Goal: Task Accomplishment & Management: Use online tool/utility

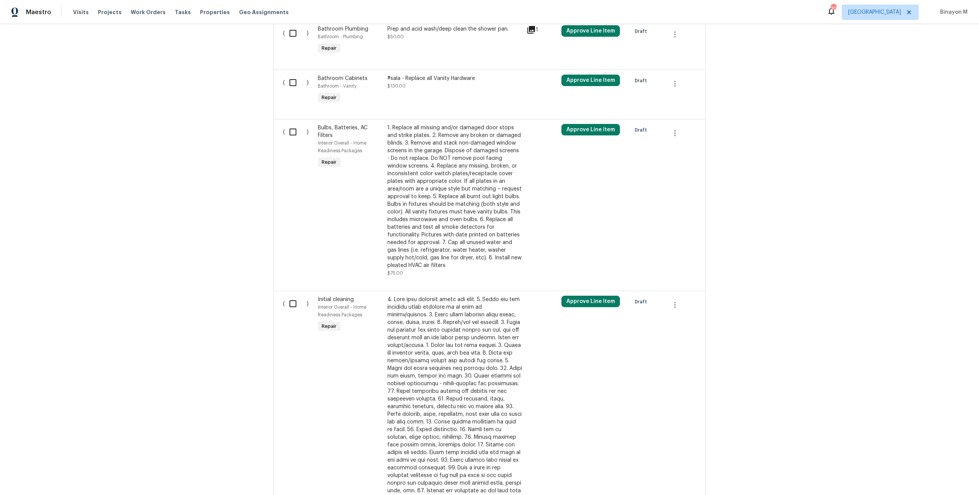
scroll to position [287, 0]
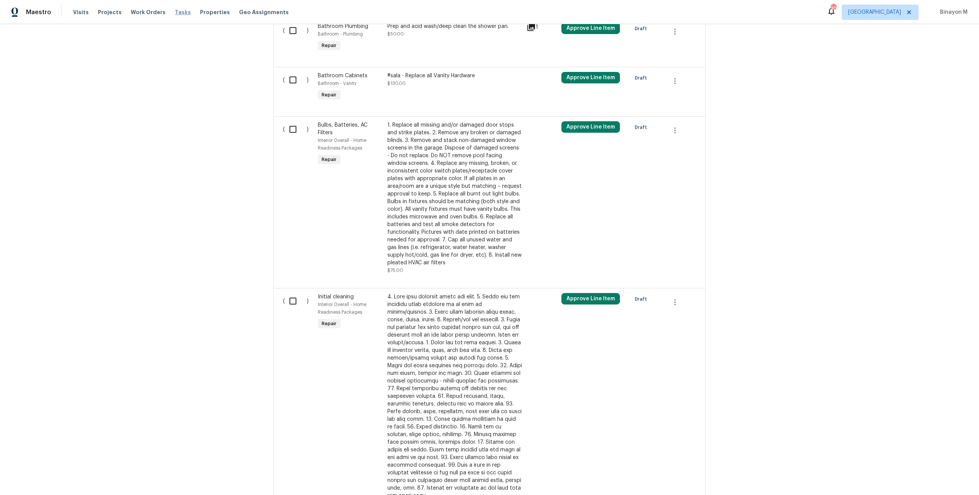
click at [178, 10] on span "Tasks" at bounding box center [183, 12] width 16 height 5
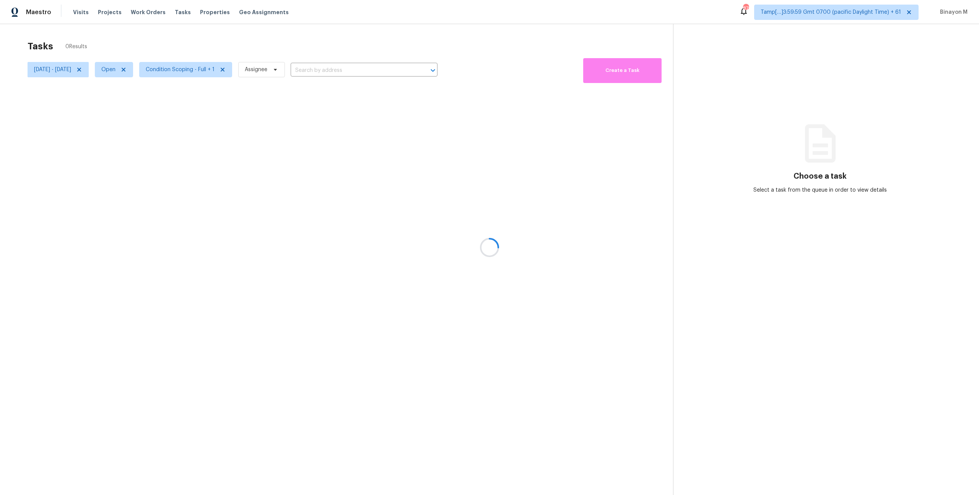
click at [102, 70] on div at bounding box center [489, 247] width 979 height 495
click at [82, 70] on icon at bounding box center [79, 70] width 6 height 6
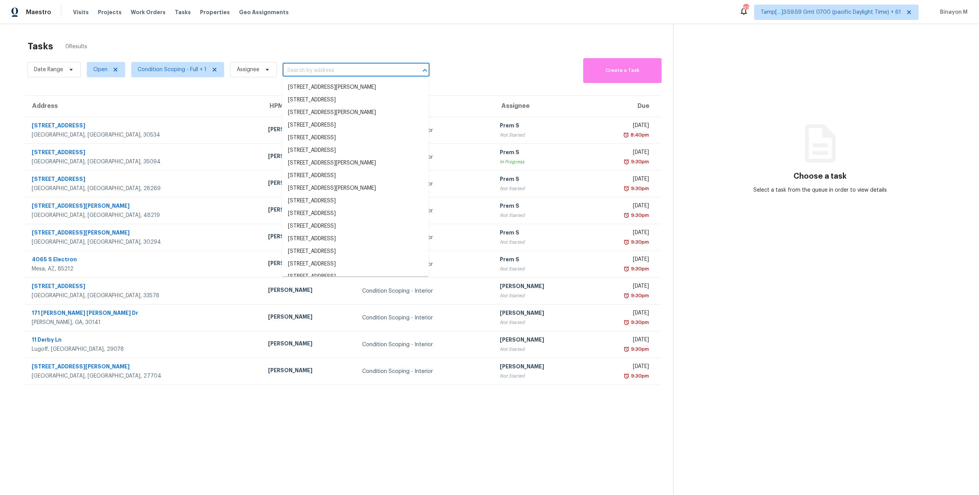
click at [306, 67] on input "text" at bounding box center [345, 71] width 125 height 12
paste input "[STREET_ADDRESS][PERSON_NAME]"
type input "[STREET_ADDRESS][PERSON_NAME]"
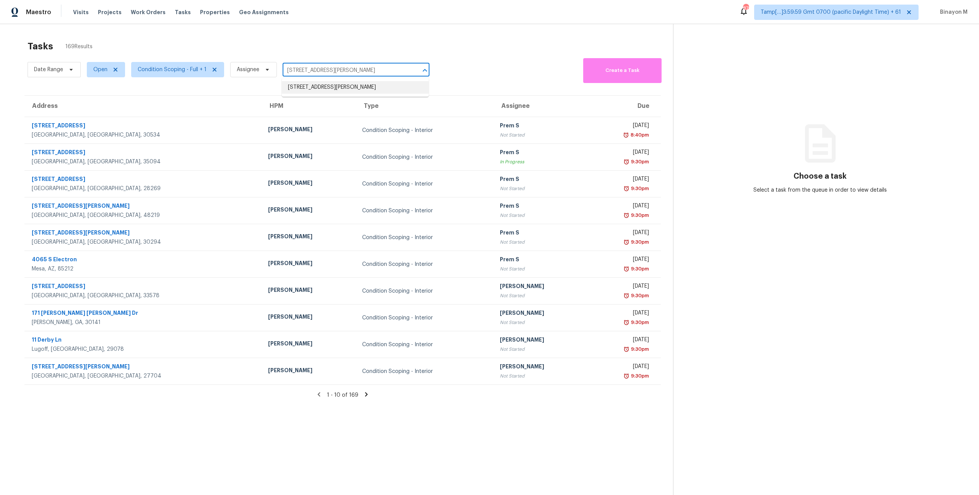
click at [346, 86] on li "[STREET_ADDRESS][PERSON_NAME]" at bounding box center [355, 87] width 147 height 13
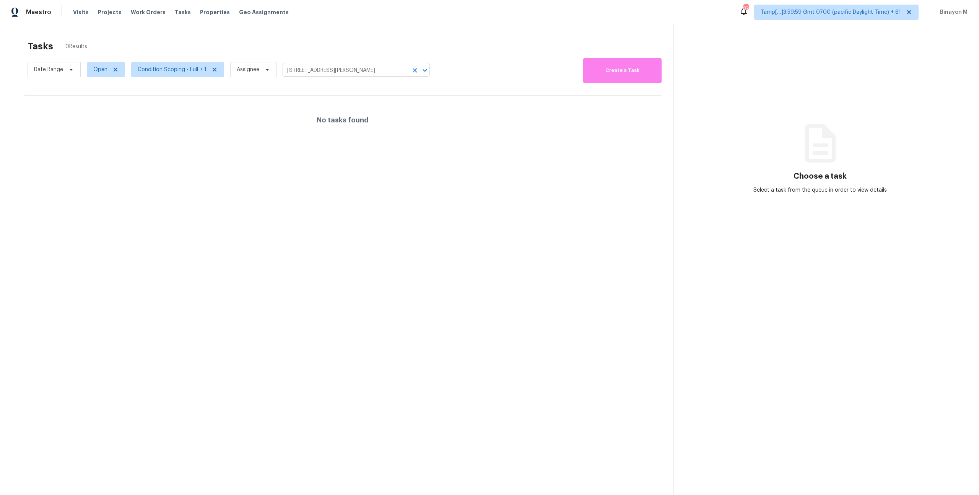
click at [336, 67] on input "[STREET_ADDRESS][PERSON_NAME]" at bounding box center [345, 71] width 125 height 12
click at [102, 74] on span "Open" at bounding box center [106, 69] width 38 height 15
click at [104, 100] on label "Closed" at bounding box center [105, 102] width 28 height 8
click at [96, 100] on input "Closed" at bounding box center [93, 100] width 5 height 5
checkbox input "true"
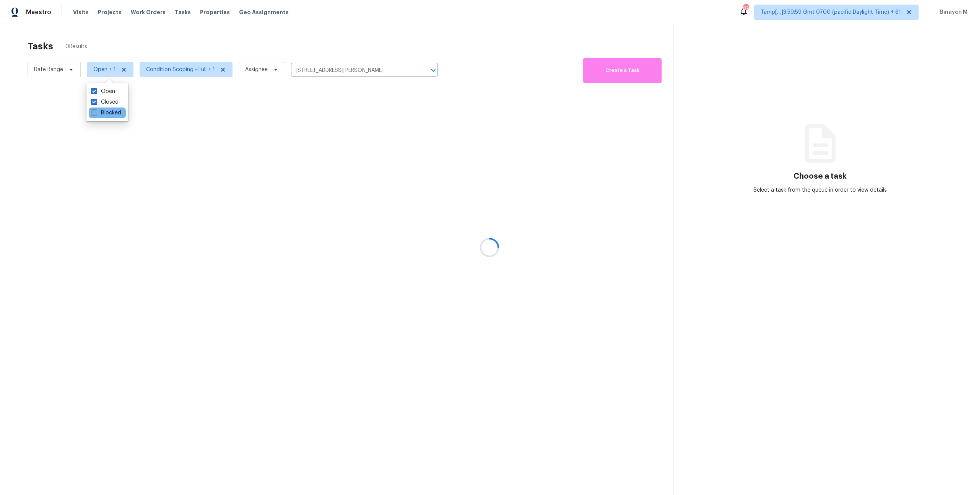
click at [107, 113] on label "Blocked" at bounding box center [106, 113] width 30 height 8
click at [96, 113] on input "Blocked" at bounding box center [93, 111] width 5 height 5
checkbox input "true"
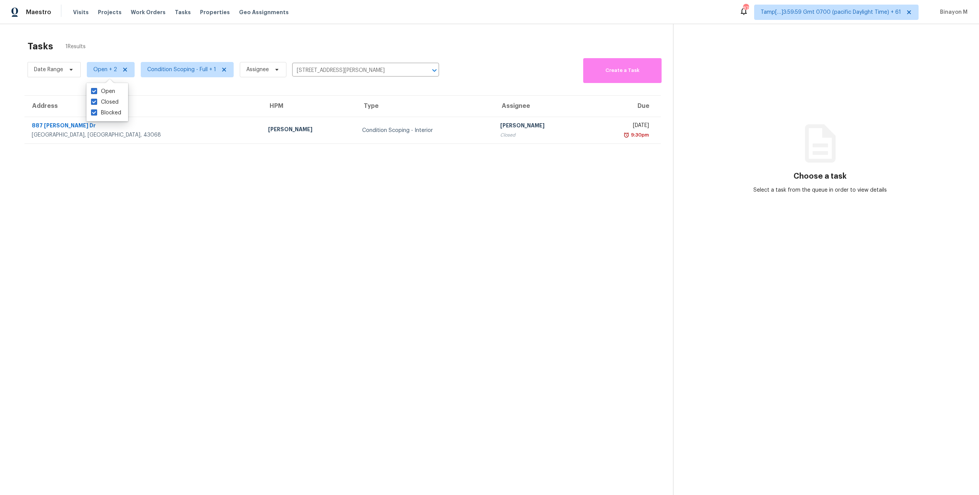
click at [263, 187] on section "Tasks 1 Results Date Range Open + 2 Condition Scoping - Full + 1 Assignee [STRE…" at bounding box center [342, 277] width 661 height 483
click at [315, 63] on div "Date Range Open + 2 Condition Scoping - Full + 1 Assignee [STREET_ADDRESS][PERS…" at bounding box center [233, 69] width 411 height 27
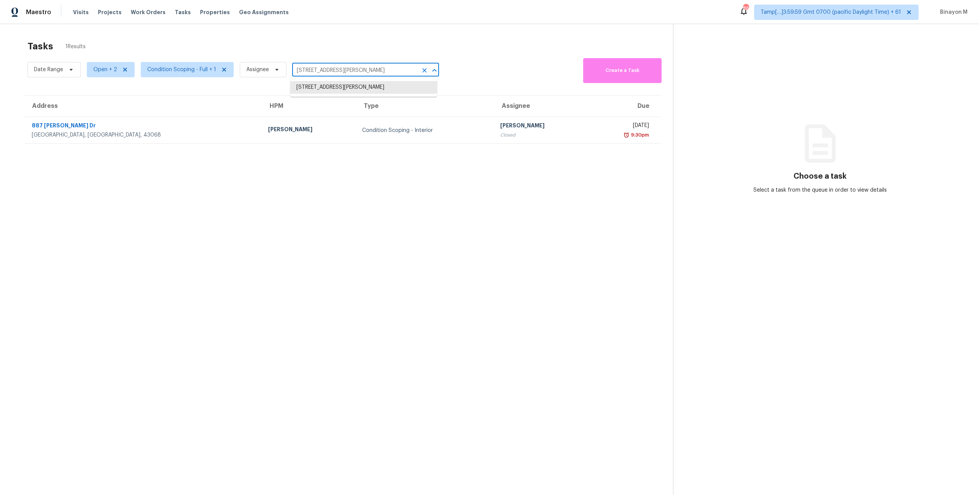
click at [310, 66] on input "[STREET_ADDRESS][PERSON_NAME]" at bounding box center [354, 71] width 125 height 12
paste input "[STREET_ADDRESS]"
type input "[STREET_ADDRESS]"
click at [328, 95] on ul "[STREET_ADDRESS]" at bounding box center [363, 87] width 147 height 19
click at [328, 89] on li "[STREET_ADDRESS]" at bounding box center [363, 87] width 147 height 13
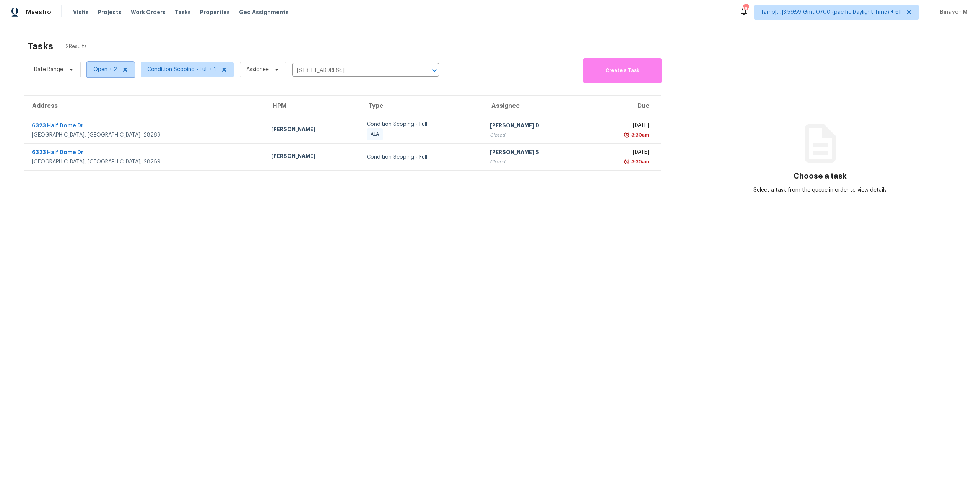
click at [102, 70] on span "Open + 2" at bounding box center [105, 70] width 24 height 8
click at [96, 112] on span at bounding box center [94, 112] width 6 height 6
click at [96, 112] on input "Closed" at bounding box center [93, 111] width 5 height 5
checkbox input "false"
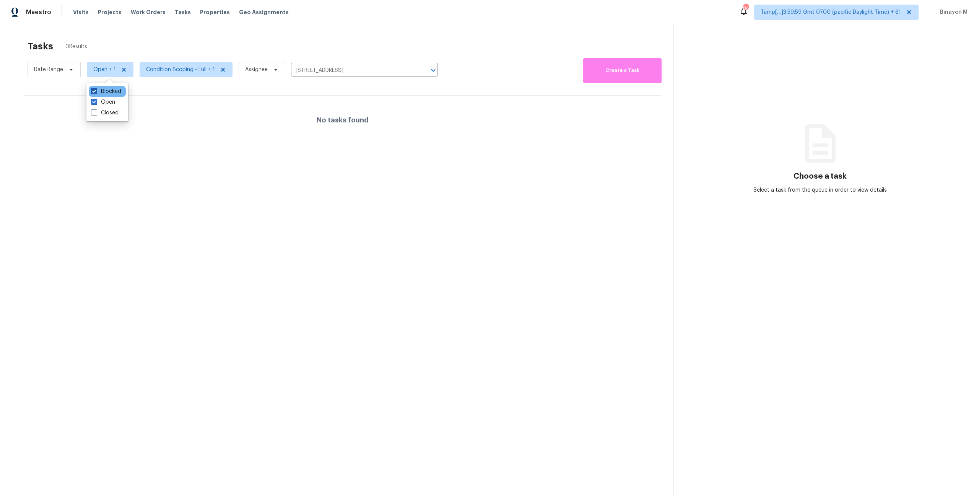
click at [95, 91] on span at bounding box center [94, 91] width 6 height 6
click at [95, 91] on input "Blocked" at bounding box center [93, 90] width 5 height 5
checkbox input "false"
click at [47, 76] on span "Date Range" at bounding box center [54, 69] width 53 height 15
click at [78, 98] on input "text" at bounding box center [69, 95] width 75 height 15
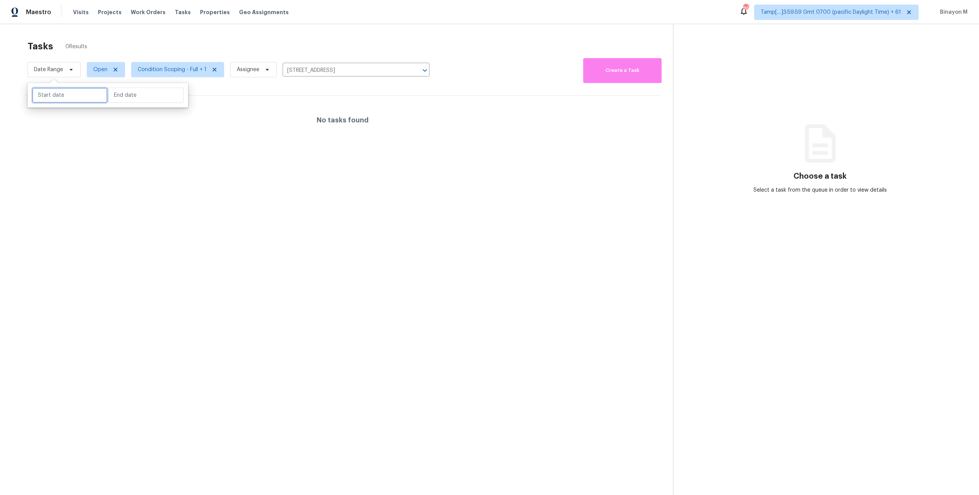
select select "7"
select select "2025"
select select "8"
select select "2025"
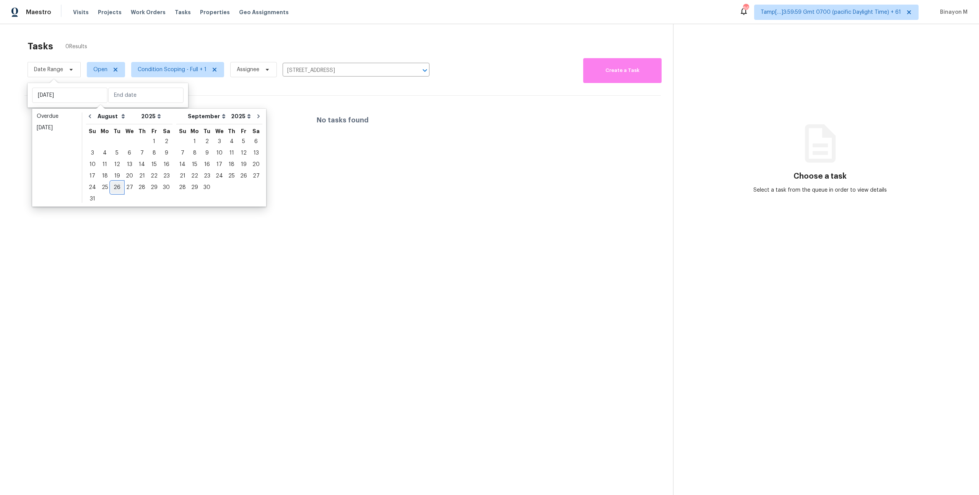
click at [113, 187] on div "26" at bounding box center [117, 187] width 12 height 11
type input "[DATE]"
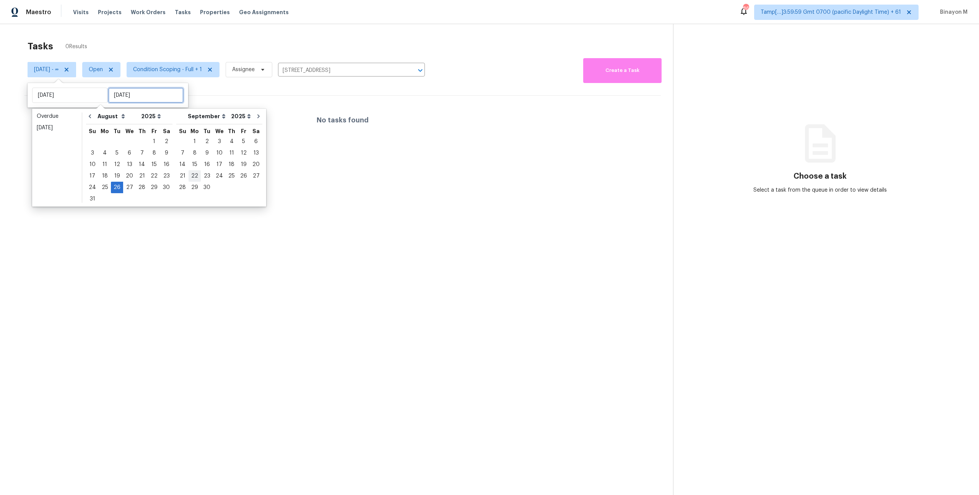
type input "[DATE]"
click at [111, 183] on div "26" at bounding box center [117, 187] width 12 height 11
type input "[DATE]"
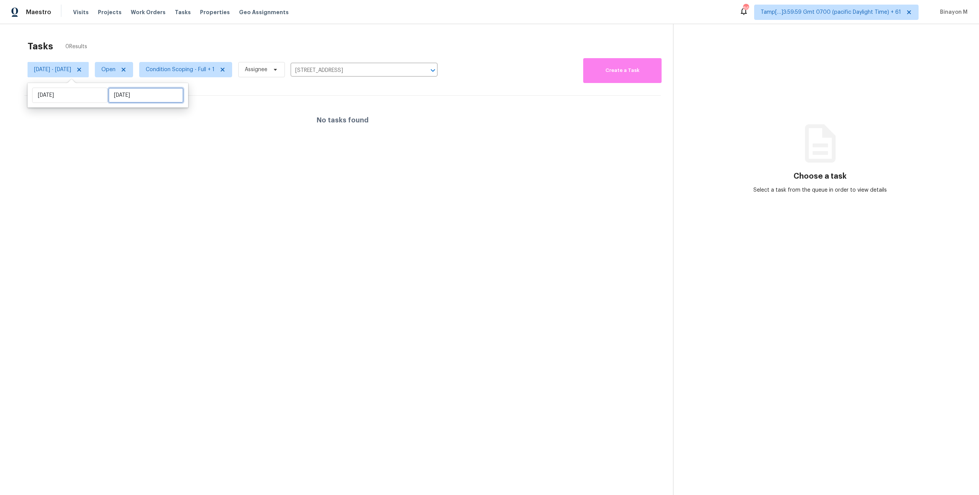
click at [110, 96] on input "[DATE]" at bounding box center [145, 95] width 75 height 15
select select "7"
select select "2025"
select select "8"
select select "2025"
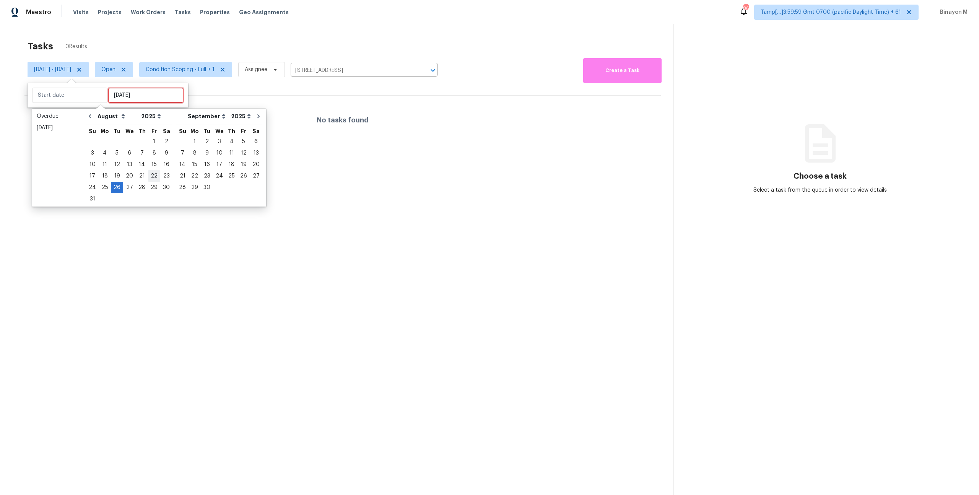
type input "[DATE]"
click at [129, 186] on div "27" at bounding box center [129, 187] width 13 height 11
type input "[DATE]"
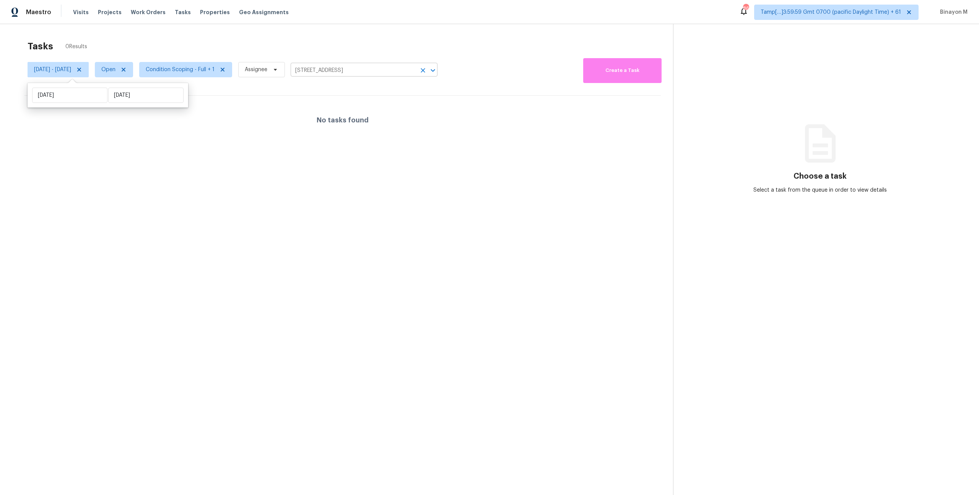
click at [369, 72] on input "[STREET_ADDRESS]" at bounding box center [353, 71] width 125 height 12
click at [427, 72] on icon "Clear" at bounding box center [423, 71] width 8 height 8
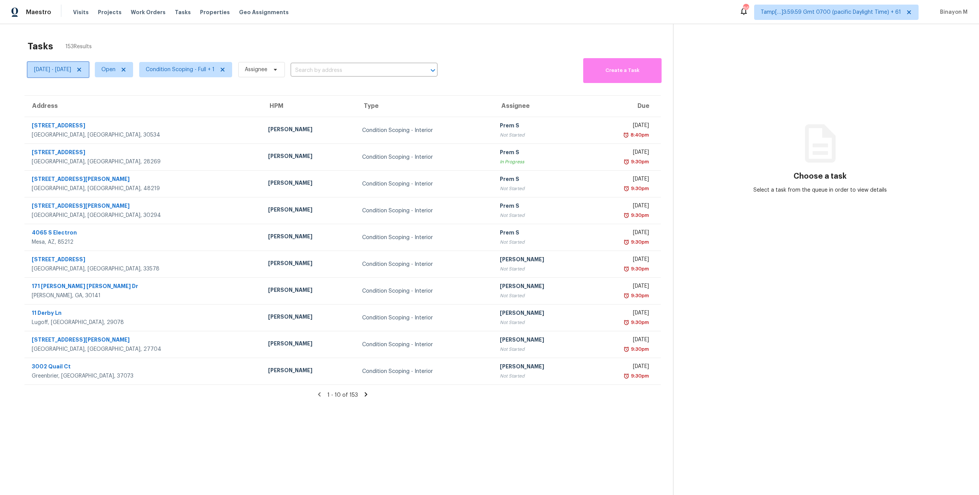
click at [71, 68] on span "[DATE] - [DATE]" at bounding box center [52, 70] width 37 height 8
click at [131, 96] on input "[DATE]" at bounding box center [145, 95] width 75 height 15
select select "7"
select select "2025"
select select "8"
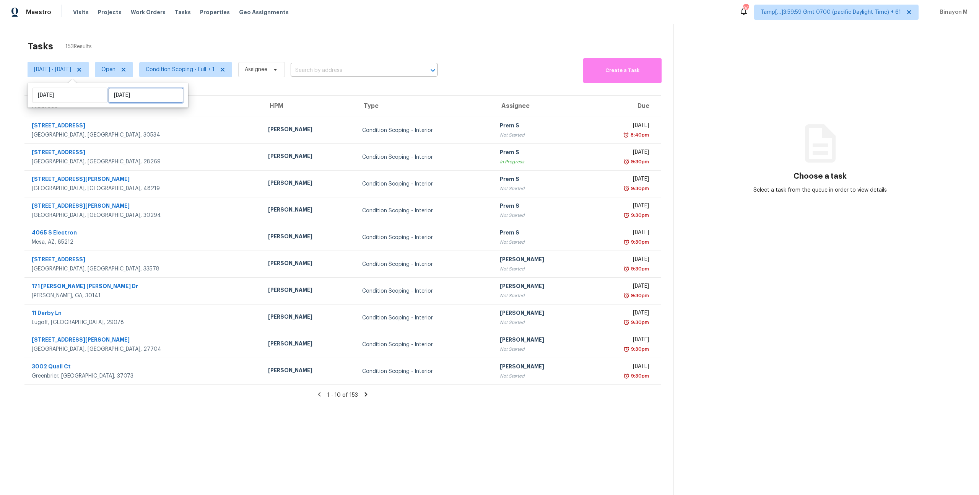
select select "2025"
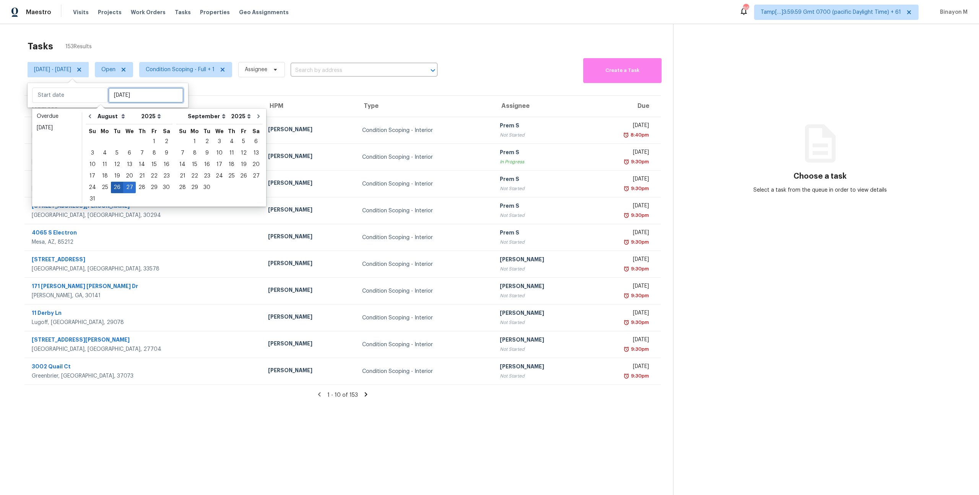
type input "[DATE]"
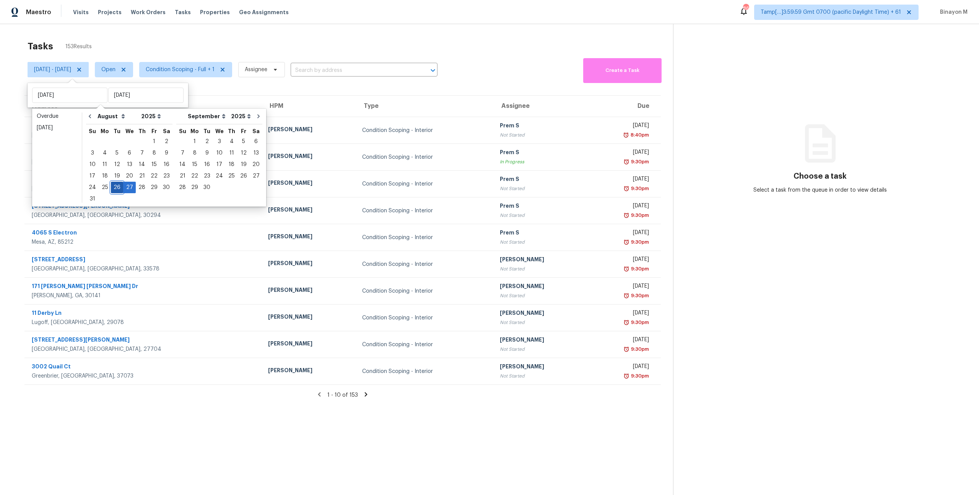
click at [114, 185] on div "26" at bounding box center [117, 187] width 12 height 11
type input "[DATE]"
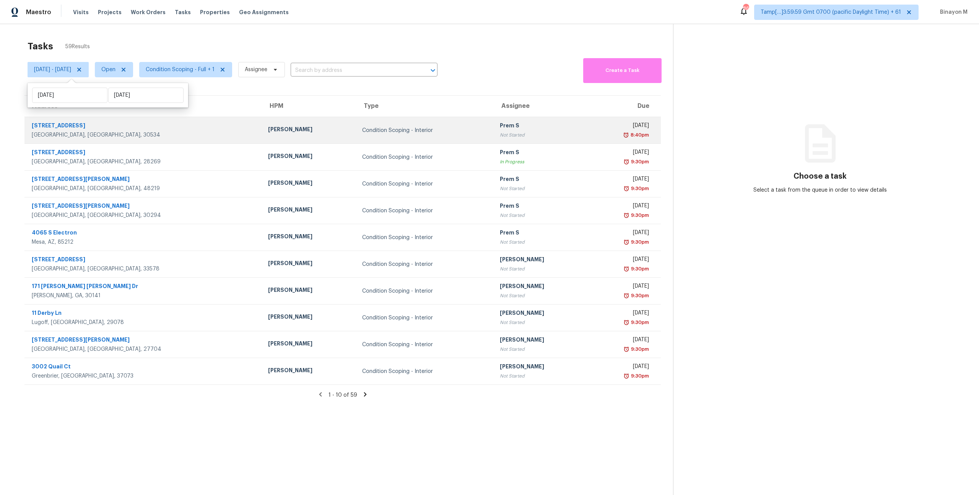
click at [75, 132] on div "[GEOGRAPHIC_DATA], [GEOGRAPHIC_DATA], 30534" at bounding box center [144, 135] width 224 height 8
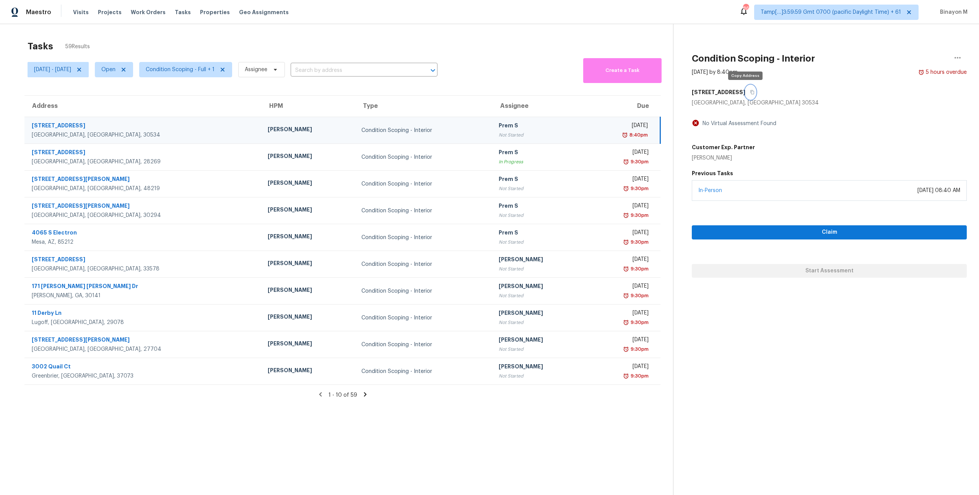
click at [750, 92] on icon "button" at bounding box center [752, 92] width 5 height 5
click at [748, 124] on div "No Virtual Assessment Found" at bounding box center [737, 124] width 77 height 8
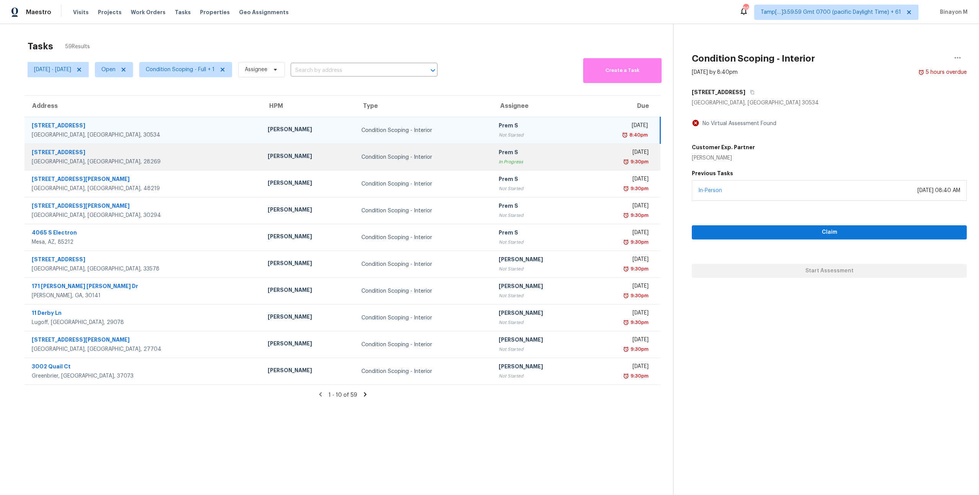
click at [355, 163] on td "Condition Scoping - Interior" at bounding box center [424, 157] width 138 height 27
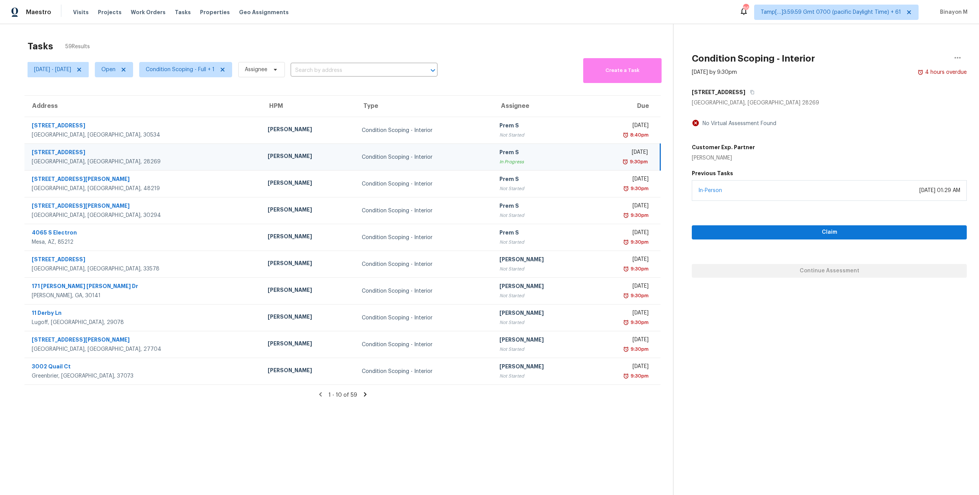
click at [362, 159] on div "Condition Scoping - Interior" at bounding box center [424, 157] width 125 height 8
click at [67, 154] on div "[STREET_ADDRESS]" at bounding box center [144, 153] width 224 height 10
click at [364, 393] on icon at bounding box center [365, 394] width 3 height 4
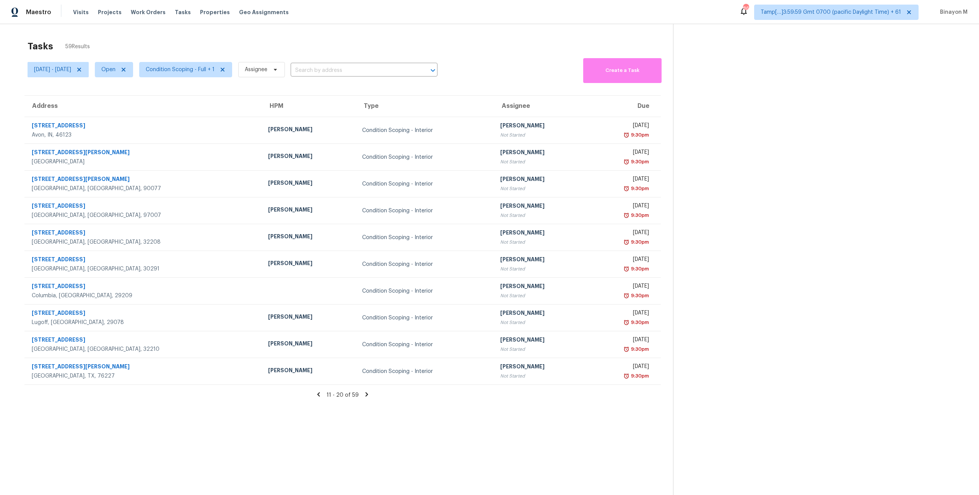
click at [364, 393] on icon at bounding box center [366, 394] width 7 height 7
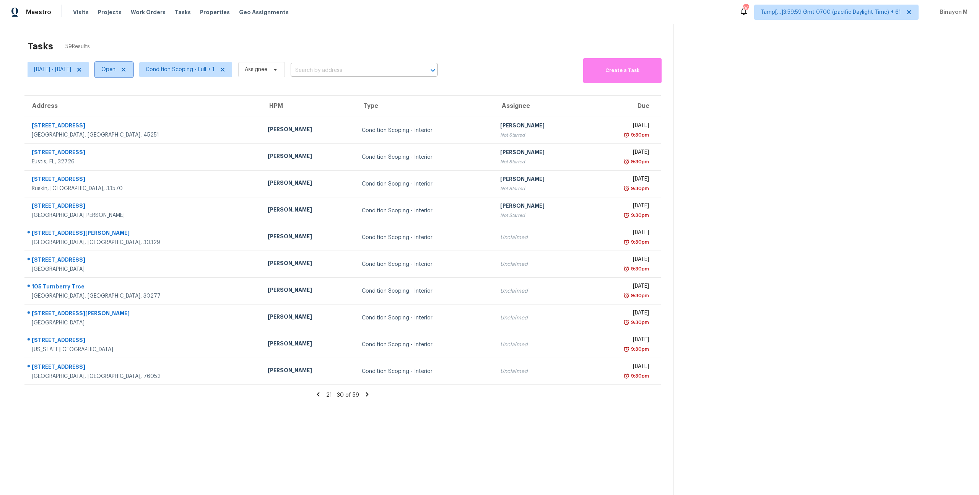
click at [115, 71] on span "Open" at bounding box center [108, 70] width 14 height 8
click at [143, 98] on label "Closed" at bounding box center [140, 102] width 28 height 8
click at [131, 98] on input "Closed" at bounding box center [128, 100] width 5 height 5
checkbox input "true"
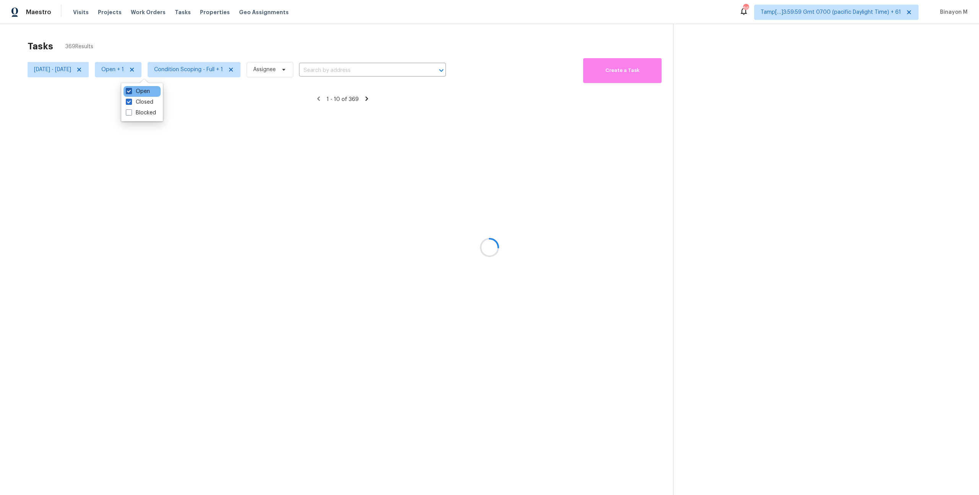
click at [141, 89] on label "Open" at bounding box center [138, 92] width 24 height 8
click at [131, 89] on input "Open" at bounding box center [128, 90] width 5 height 5
checkbox input "false"
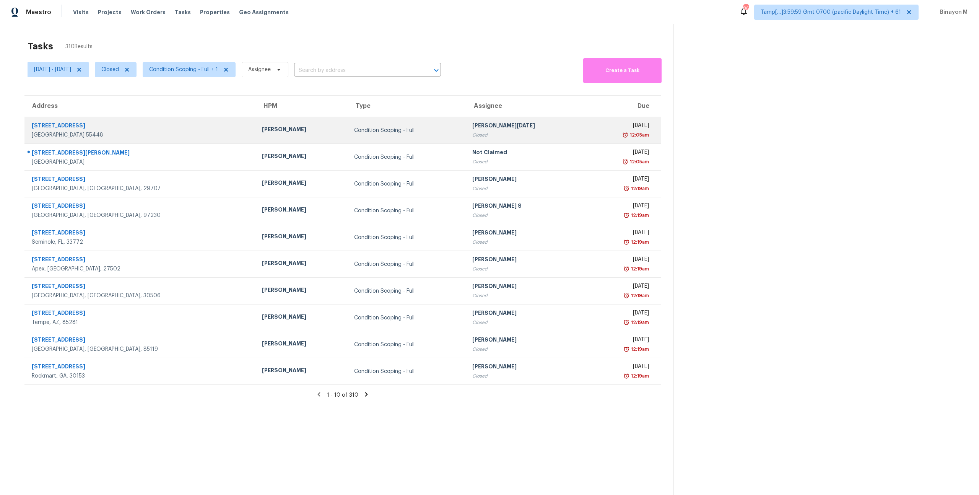
click at [103, 126] on div "[STREET_ADDRESS]" at bounding box center [141, 127] width 218 height 10
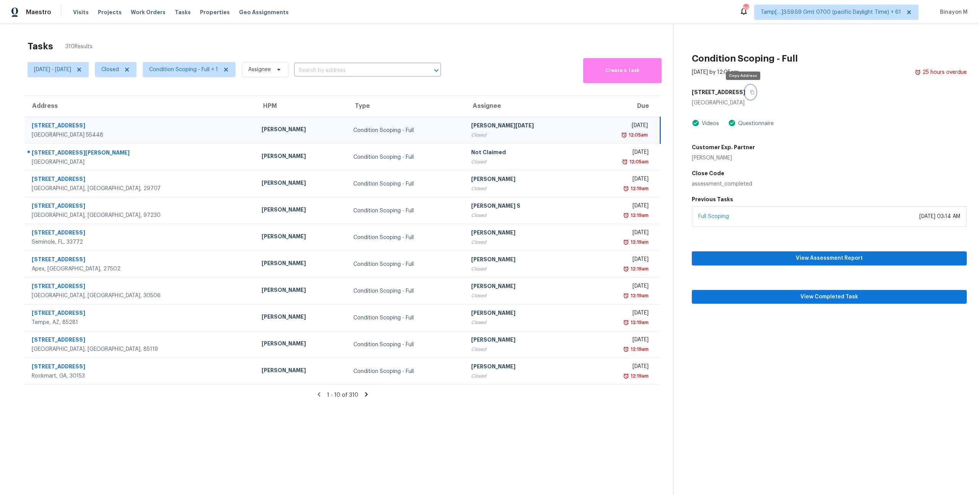
click at [750, 91] on icon "button" at bounding box center [752, 92] width 4 height 4
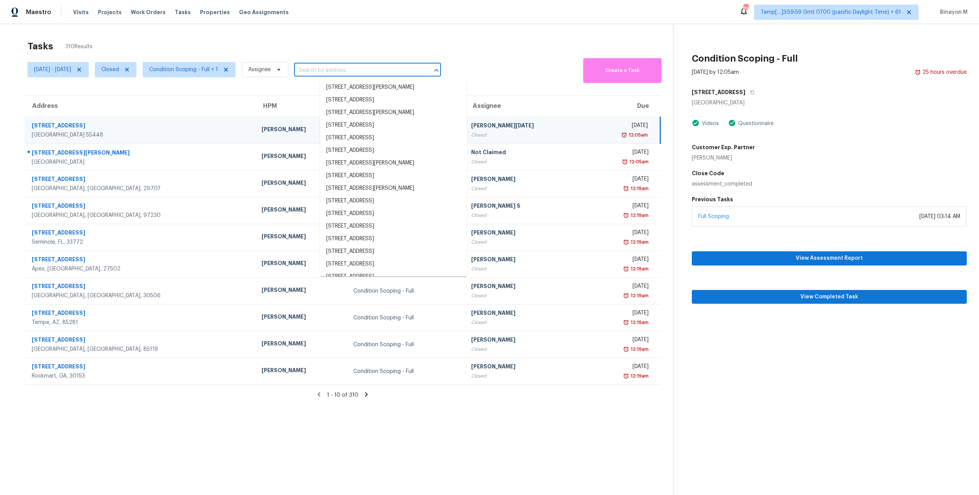
click at [334, 68] on input "text" at bounding box center [356, 71] width 125 height 12
paste input "[STREET_ADDRESS]"
type input "[STREET_ADDRESS]"
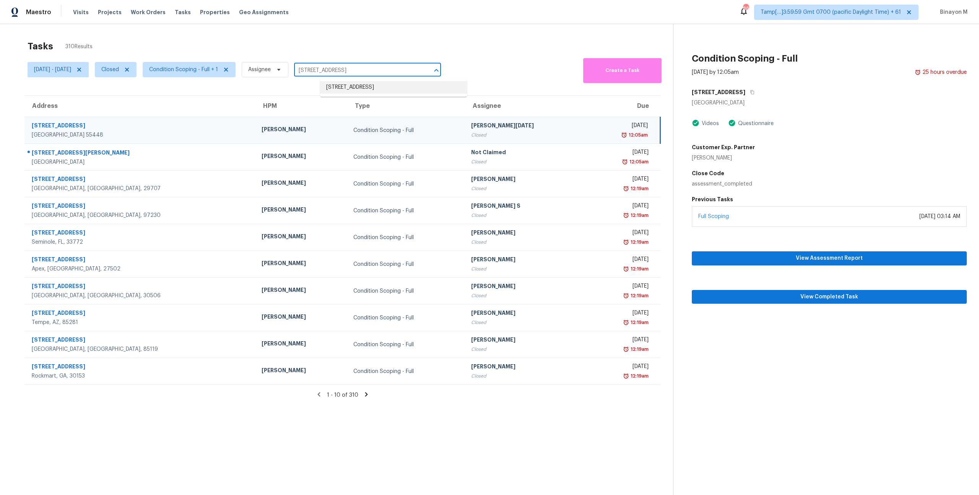
click at [346, 88] on li "[STREET_ADDRESS]" at bounding box center [393, 87] width 147 height 13
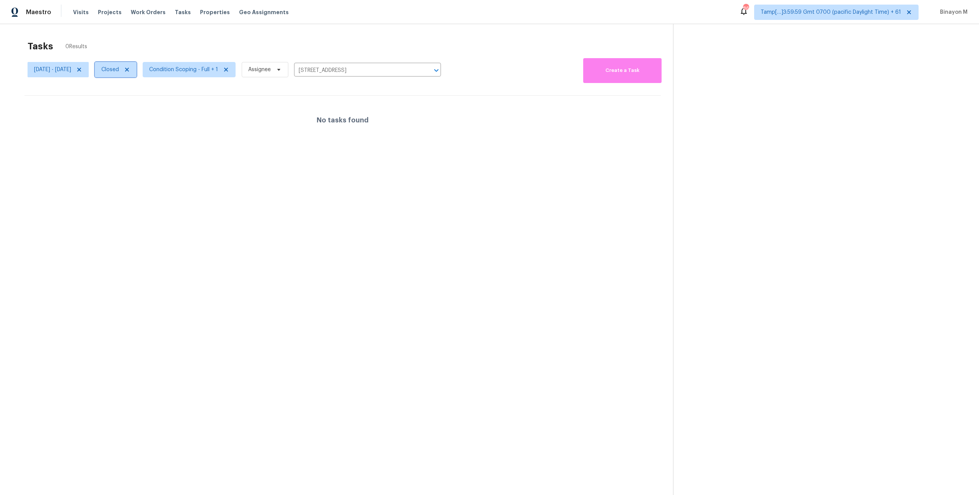
click at [130, 70] on icon at bounding box center [127, 70] width 6 height 6
click at [371, 67] on input "[STREET_ADDRESS]" at bounding box center [355, 71] width 125 height 12
click at [81, 71] on icon at bounding box center [79, 70] width 4 height 4
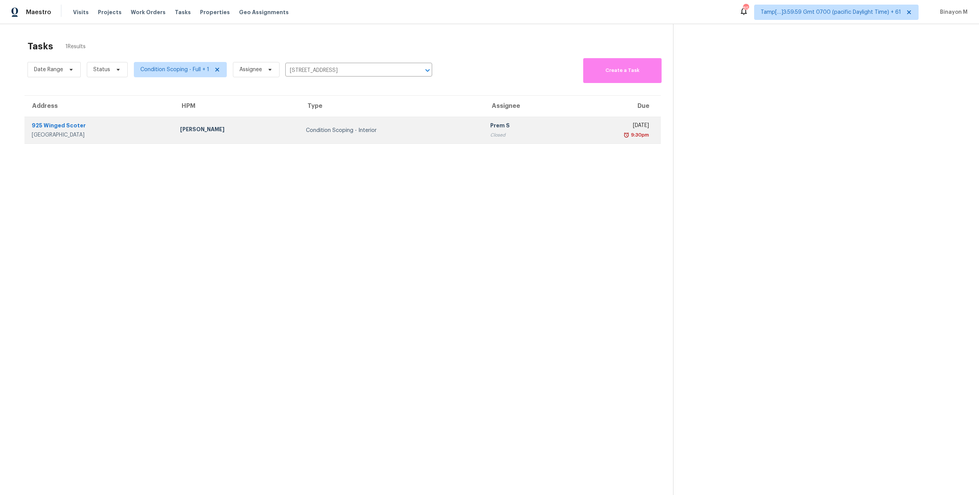
click at [59, 129] on div "925 Winged Scoter" at bounding box center [100, 127] width 136 height 10
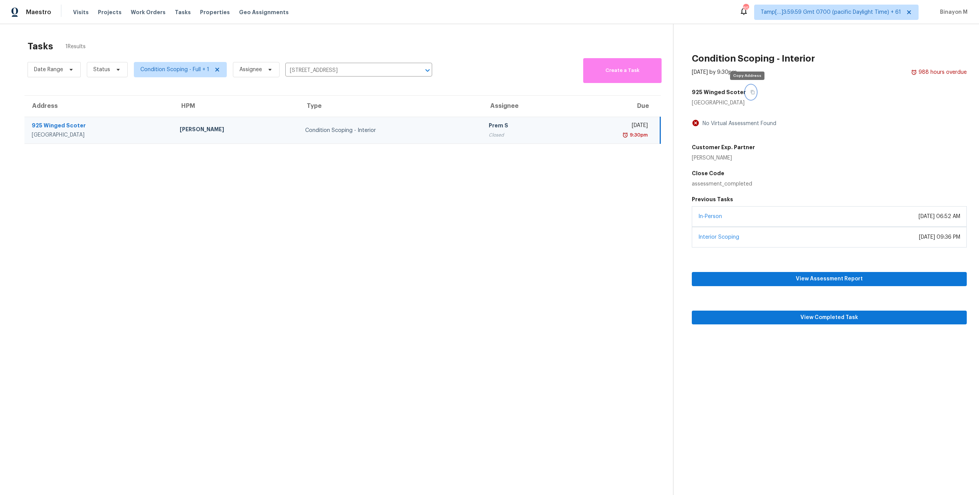
click at [750, 92] on icon "button" at bounding box center [752, 92] width 5 height 5
